Goal: Task Accomplishment & Management: Use online tool/utility

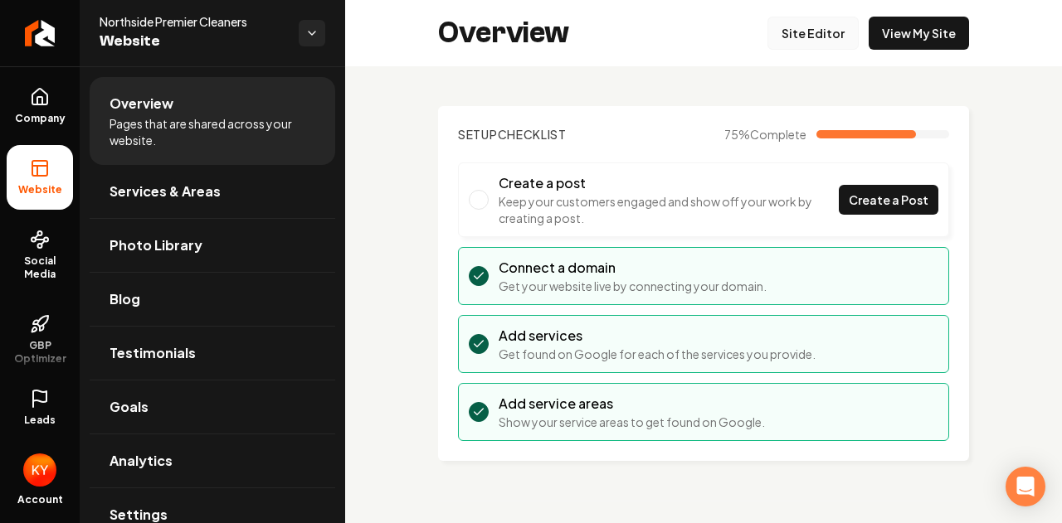
click at [791, 35] on link "Site Editor" at bounding box center [812, 33] width 91 height 33
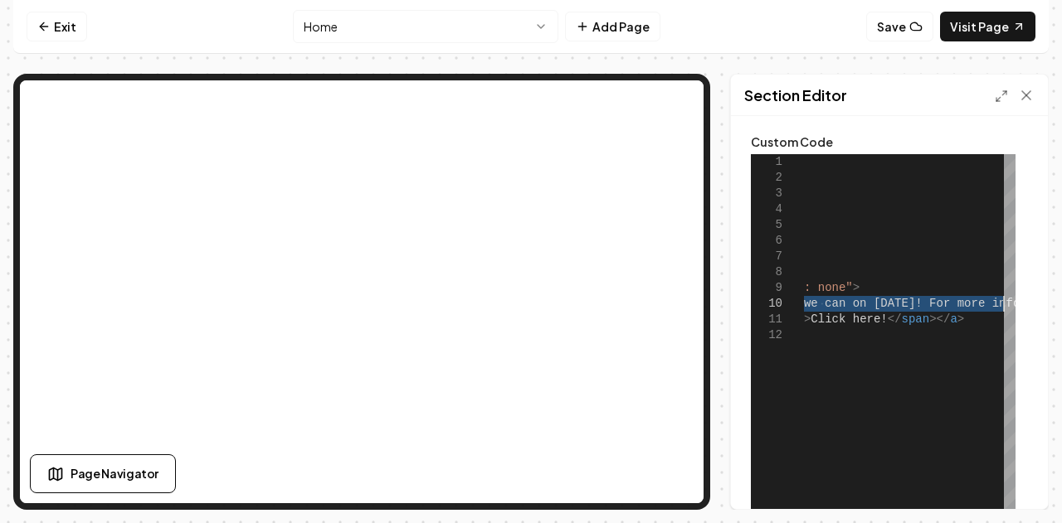
drag, startPoint x: 828, startPoint y: 301, endPoint x: 1002, endPoint y: 300, distance: 174.2
click at [1002, 300] on div "< div class = "font-pairing-secondary" style = " background-color : # 213d2e ; …" at bounding box center [706, 361] width 669 height 415
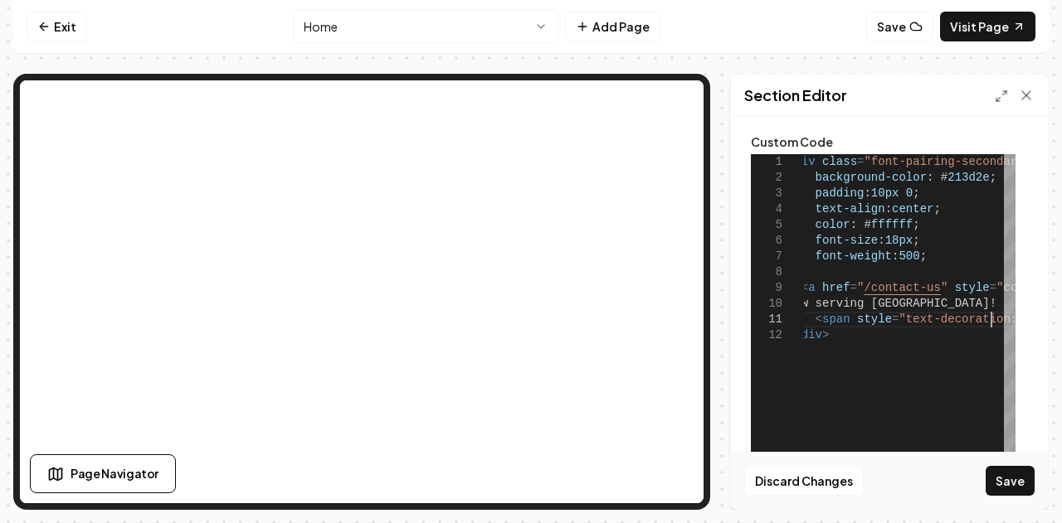
scroll to position [30, 202]
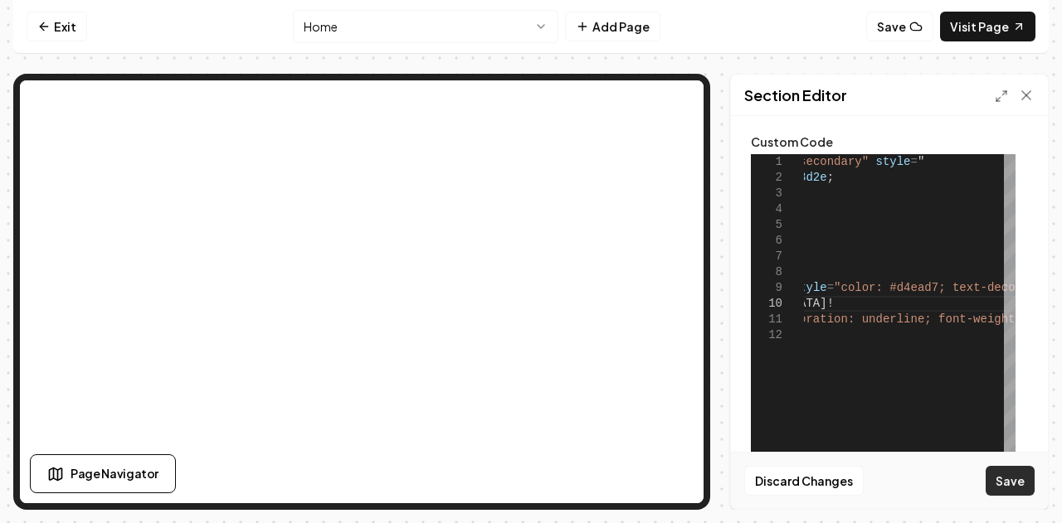
type textarea "**********"
click at [1000, 490] on button "Save" at bounding box center [1010, 481] width 49 height 30
